Goal: Navigation & Orientation: Find specific page/section

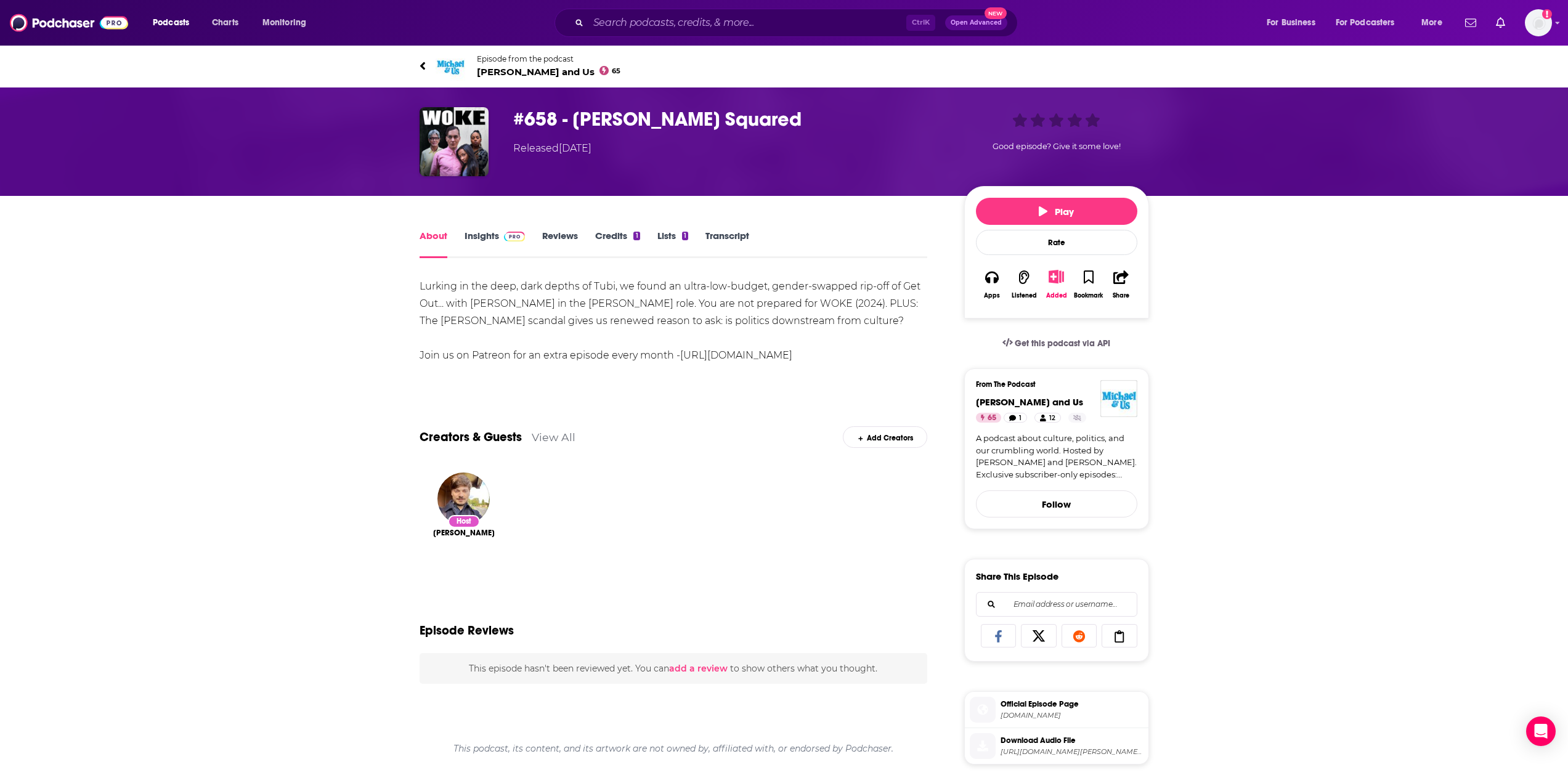
click at [623, 283] on div "Lurking in the deep, dark depths of Tubi, we found an ultra-low-budget, gender-…" at bounding box center [674, 321] width 508 height 86
drag, startPoint x: 619, startPoint y: 288, endPoint x: 470, endPoint y: 269, distance: 150.2
click at [470, 269] on div "About Insights Reviews Credits 1 Lists 1 Transcript Lurking in the deep, dark d…" at bounding box center [674, 694] width 508 height 934
drag, startPoint x: 456, startPoint y: 291, endPoint x: 883, endPoint y: 291, distance: 427.0
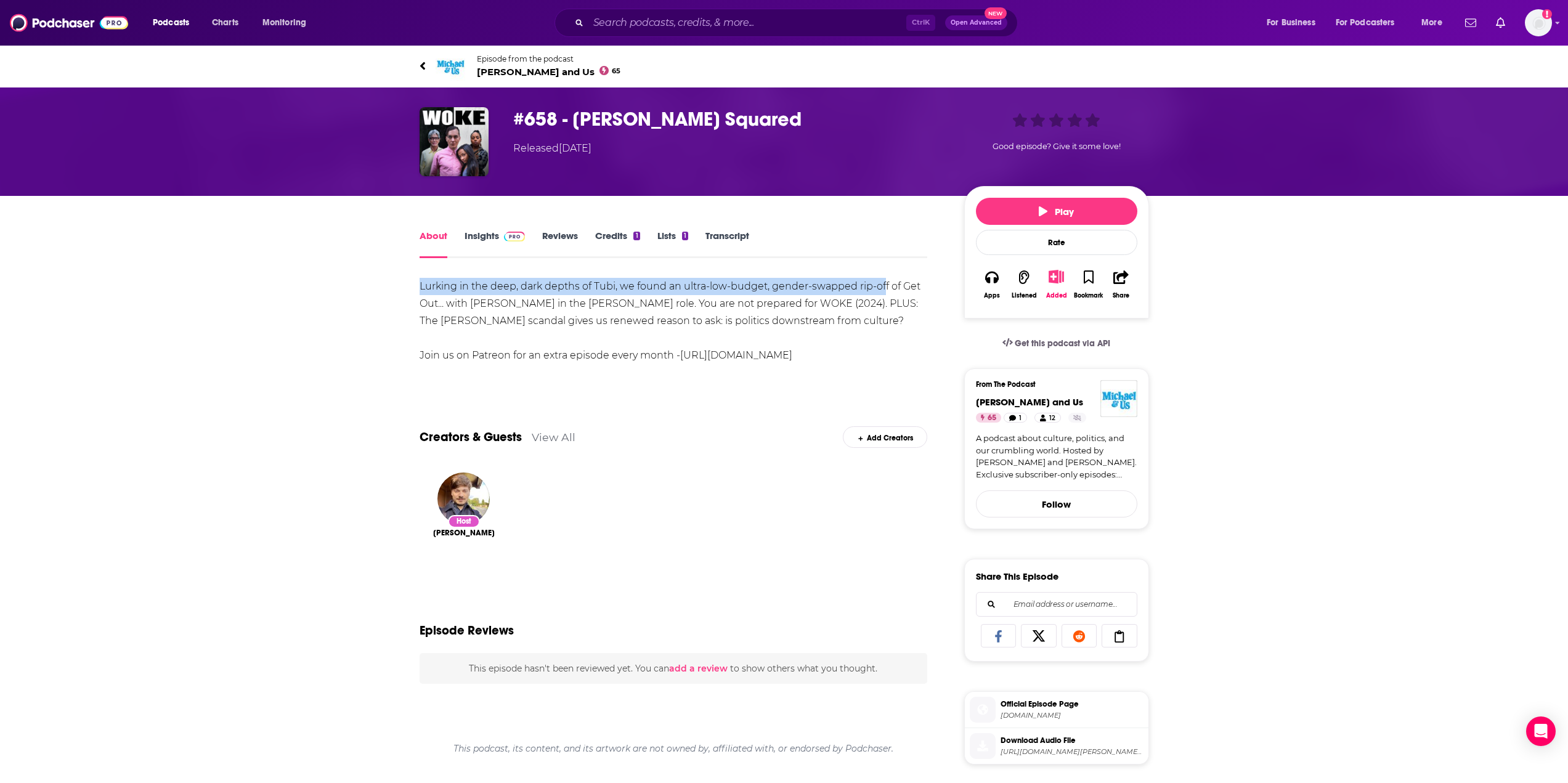
click at [883, 291] on div "Lurking in the deep, dark depths of Tubi, we found an ultra-low-budget, gender-…" at bounding box center [674, 321] width 508 height 86
click at [764, 315] on div "Lurking in the deep, dark depths of Tubi, we found an ultra-low-budget, gender-…" at bounding box center [674, 321] width 508 height 86
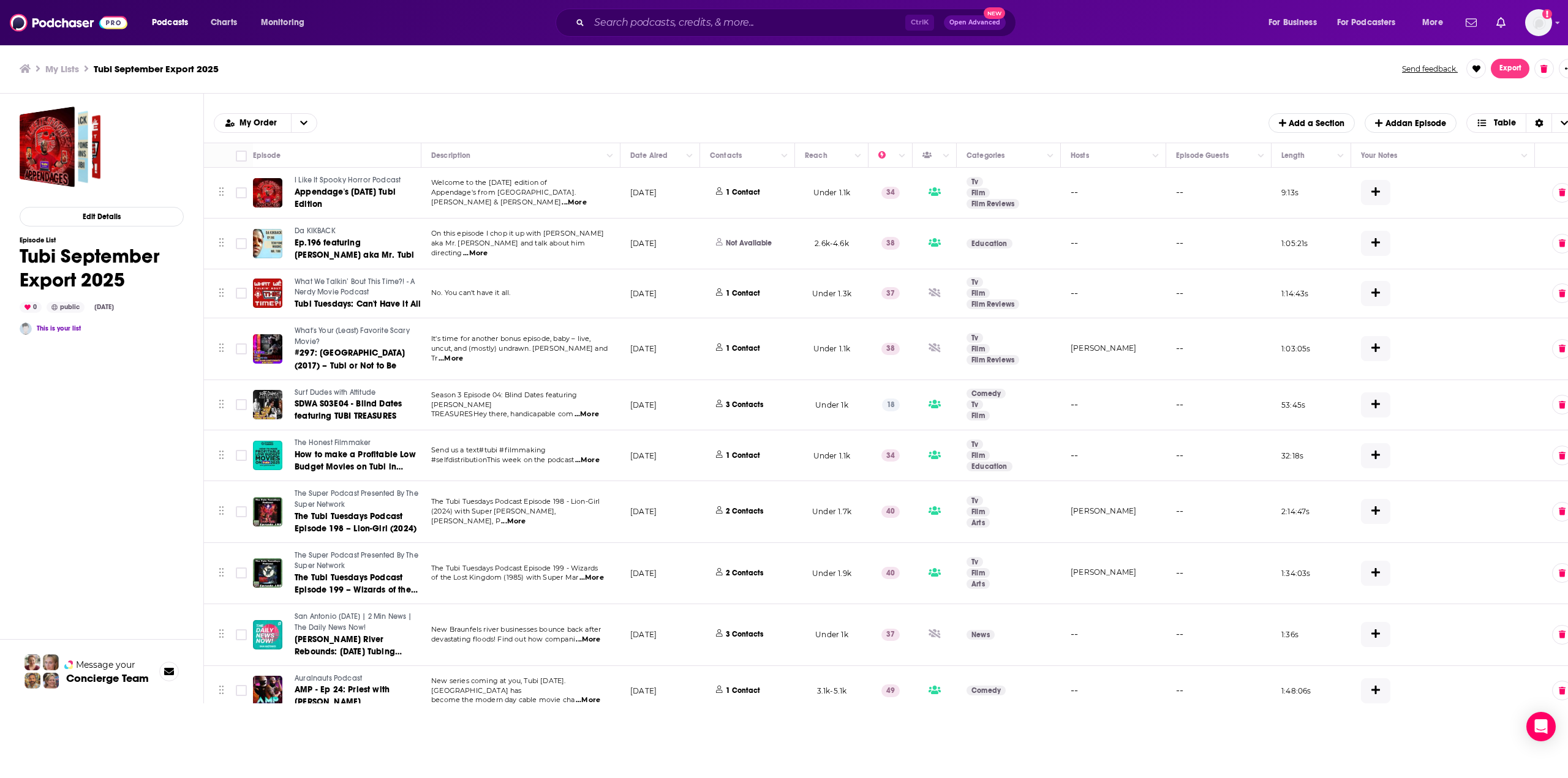
drag, startPoint x: 1383, startPoint y: 454, endPoint x: 993, endPoint y: 449, distance: 390.0
click at [993, 449] on tr "The Honest Filmmaker How to make a Profitable Low Budget Movies on Tubi in [DAT…" at bounding box center [905, 455] width 1401 height 51
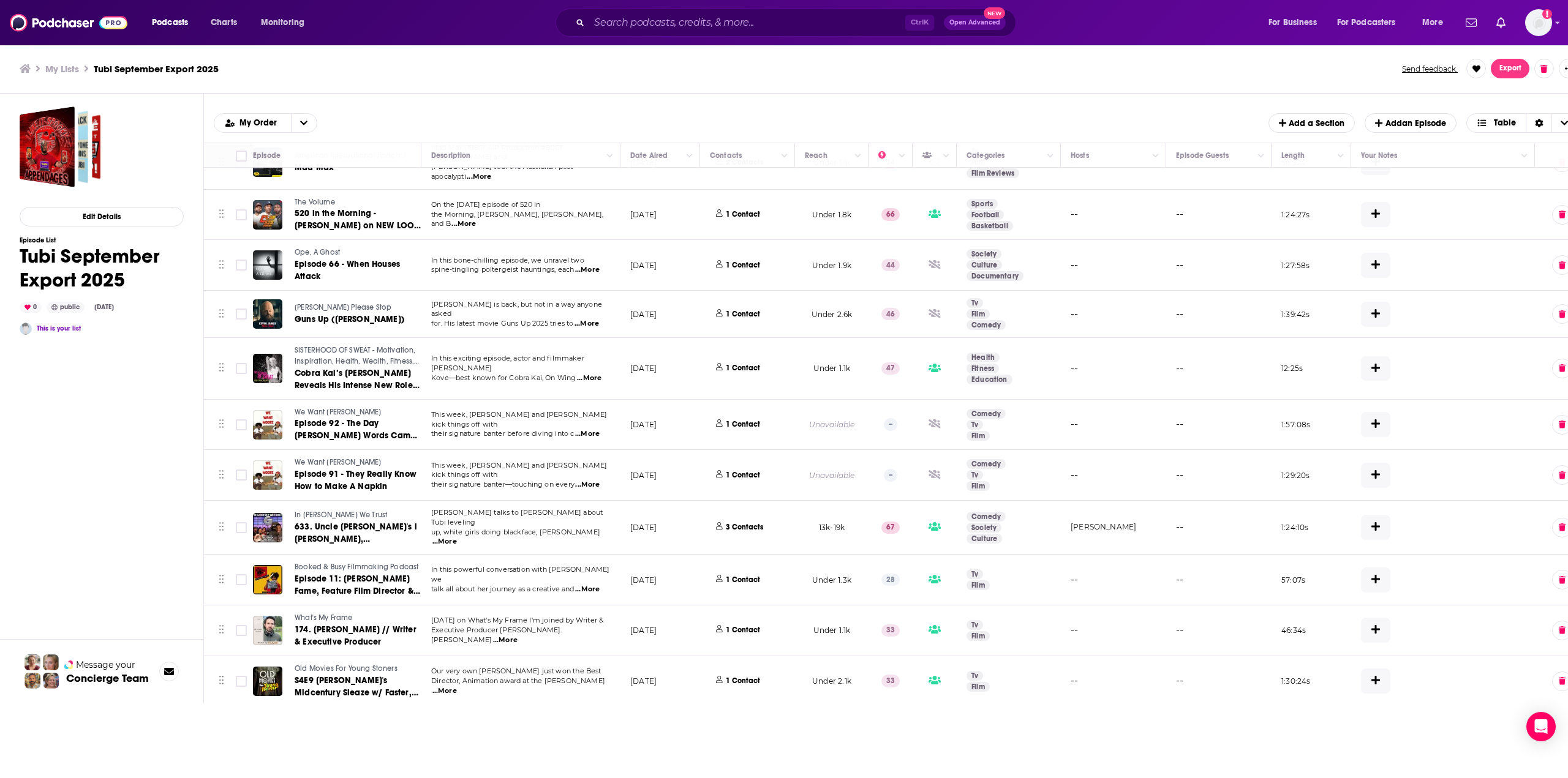
scroll to position [3117, 0]
